Goal: Find specific page/section: Find specific page/section

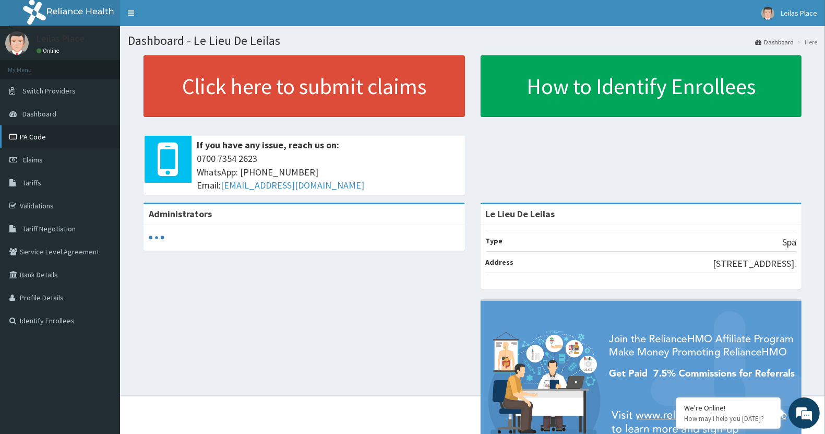
click at [40, 133] on link "PA Code" at bounding box center [60, 136] width 120 height 23
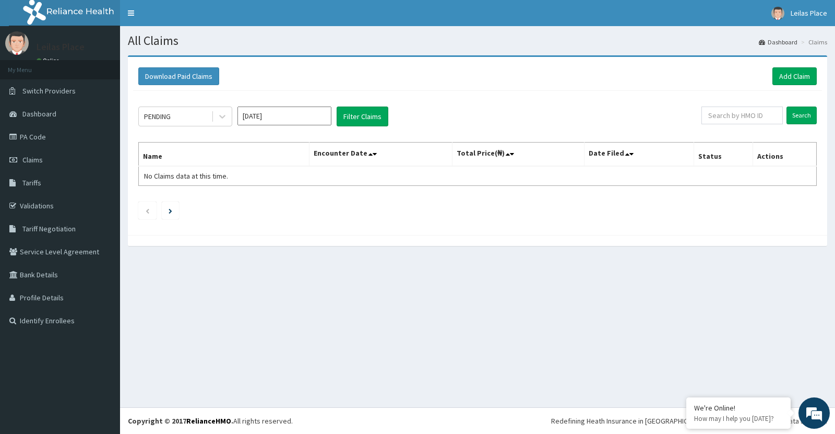
click at [40, 139] on link "PA Code" at bounding box center [60, 136] width 120 height 23
